Goal: Information Seeking & Learning: Learn about a topic

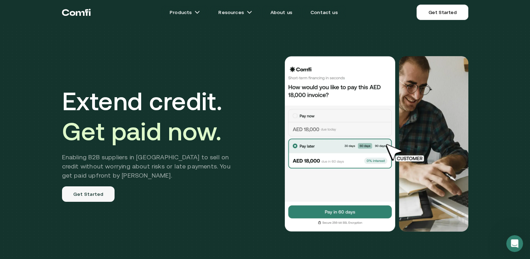
click at [96, 189] on link "Get Started" at bounding box center [88, 193] width 53 height 15
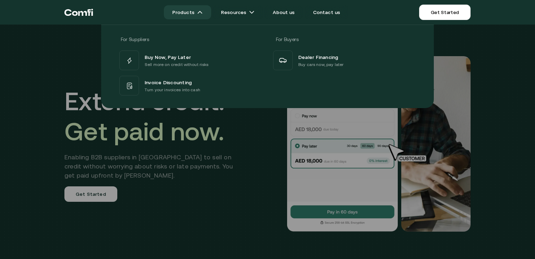
click at [183, 12] on link "Products" at bounding box center [187, 12] width 47 height 14
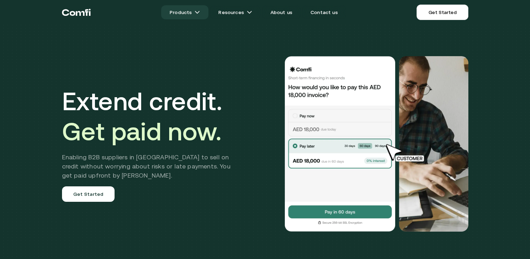
click at [199, 11] on img at bounding box center [197, 12] width 6 height 6
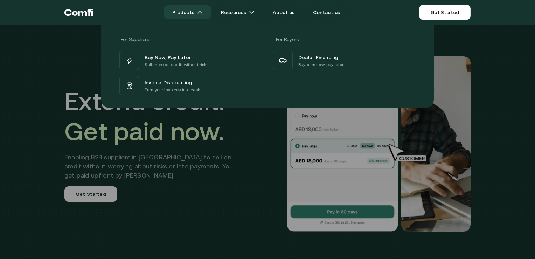
click at [201, 13] on img at bounding box center [200, 12] width 6 height 6
